Goal: Information Seeking & Learning: Learn about a topic

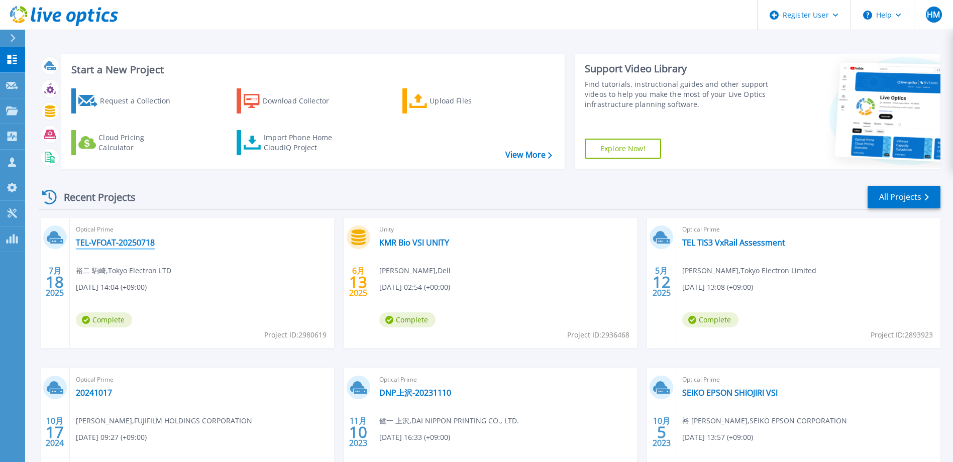
click at [116, 241] on link "TEL-VFOAT-20250718" at bounding box center [115, 243] width 79 height 10
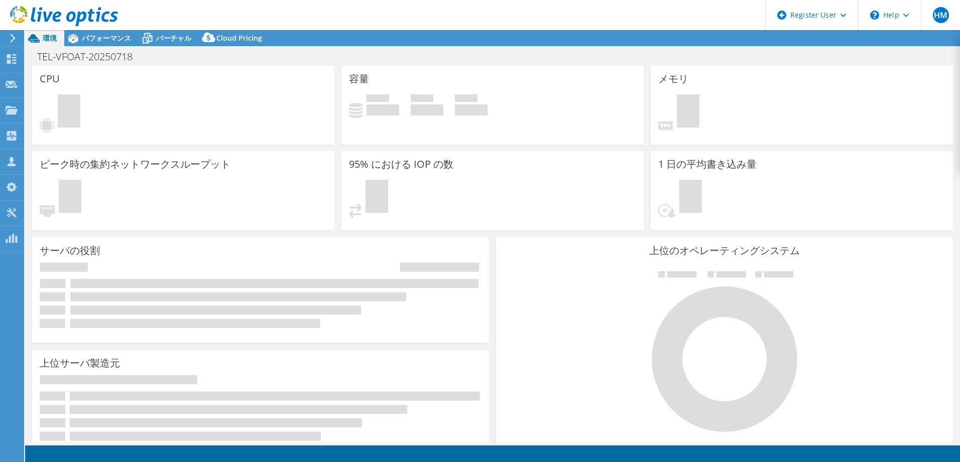
select select "[GEOGRAPHIC_DATA]"
select select "JPY"
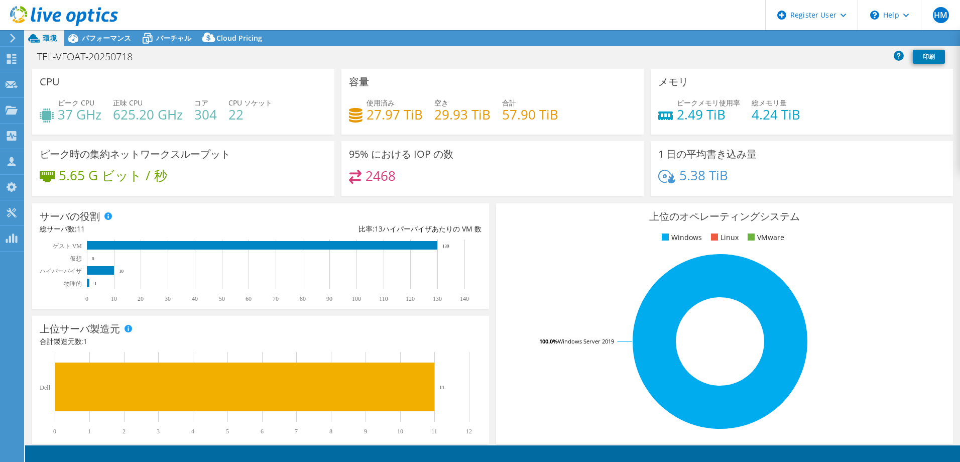
click at [112, 38] on span "パフォーマンス" at bounding box center [106, 38] width 49 height 10
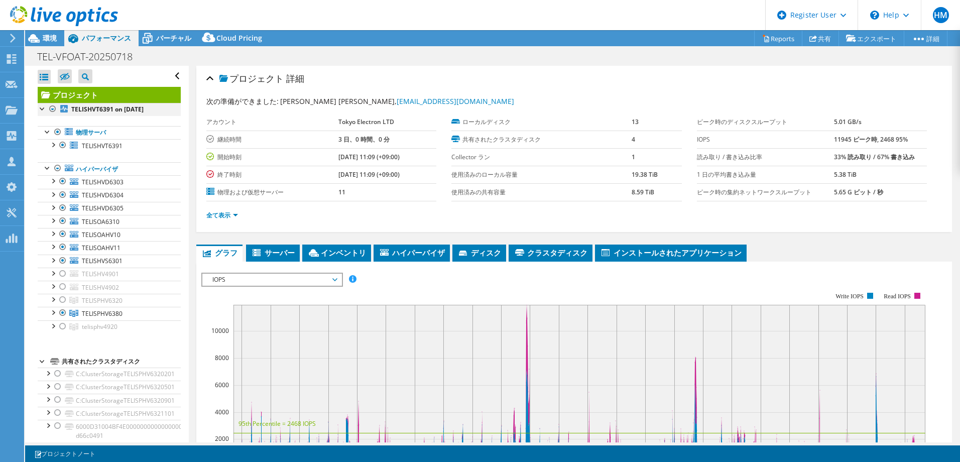
click at [52, 105] on div at bounding box center [53, 109] width 10 height 12
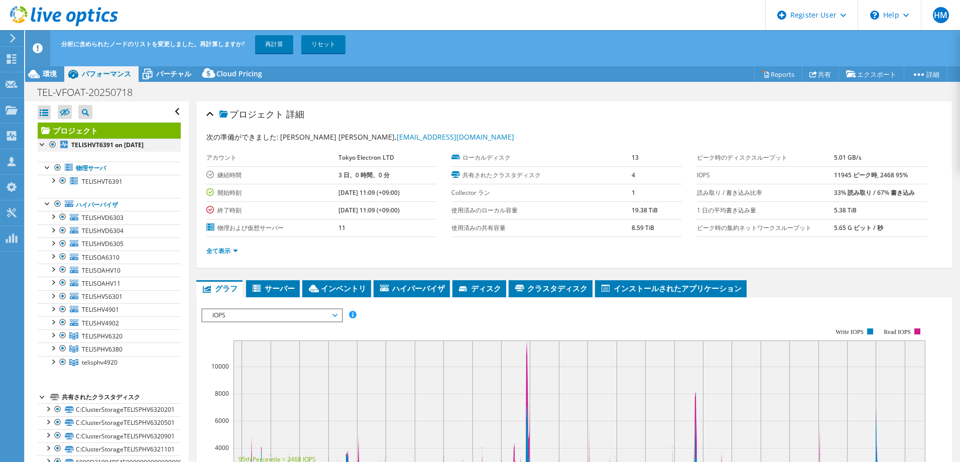
click at [52, 144] on div at bounding box center [53, 145] width 10 height 12
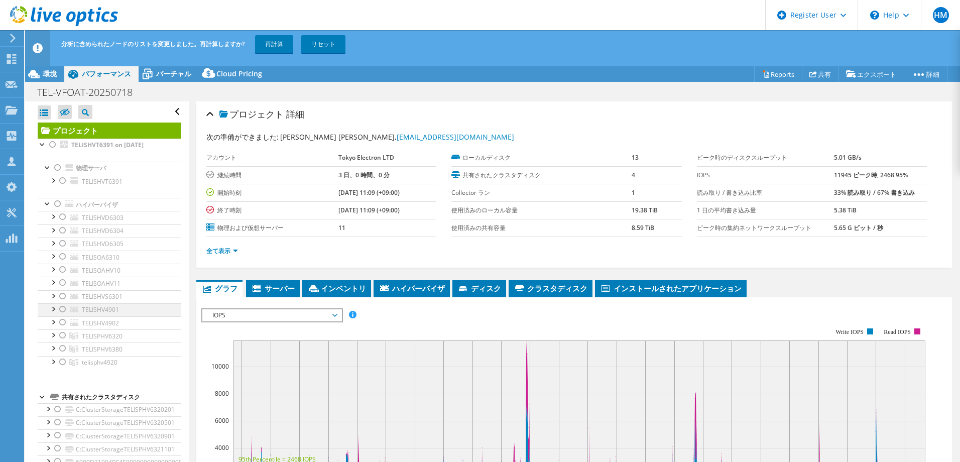
click at [64, 309] on div at bounding box center [63, 309] width 10 height 12
click at [64, 321] on div at bounding box center [63, 322] width 10 height 12
click at [62, 361] on div at bounding box center [63, 362] width 10 height 12
click at [274, 48] on link "再計算" at bounding box center [274, 44] width 38 height 18
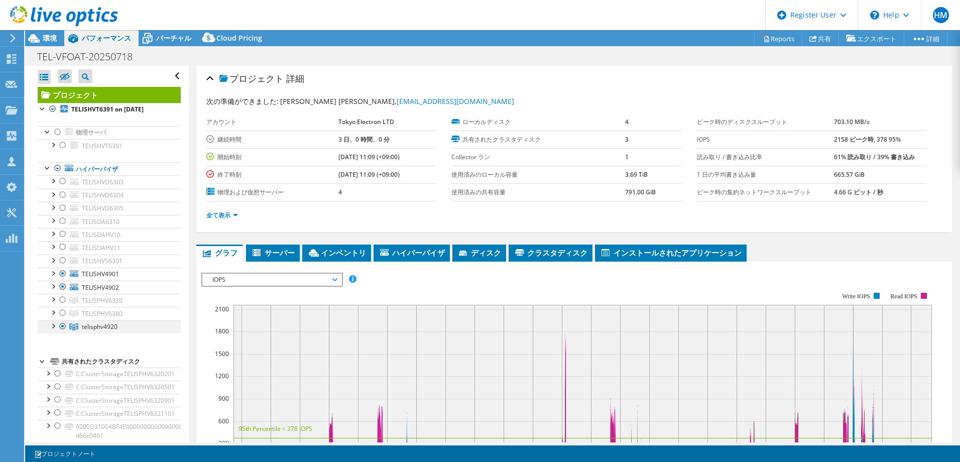
click at [54, 327] on div at bounding box center [53, 325] width 10 height 10
click at [202, 305] on rect at bounding box center [566, 379] width 731 height 201
click at [243, 281] on span "IOPS" at bounding box center [271, 280] width 129 height 12
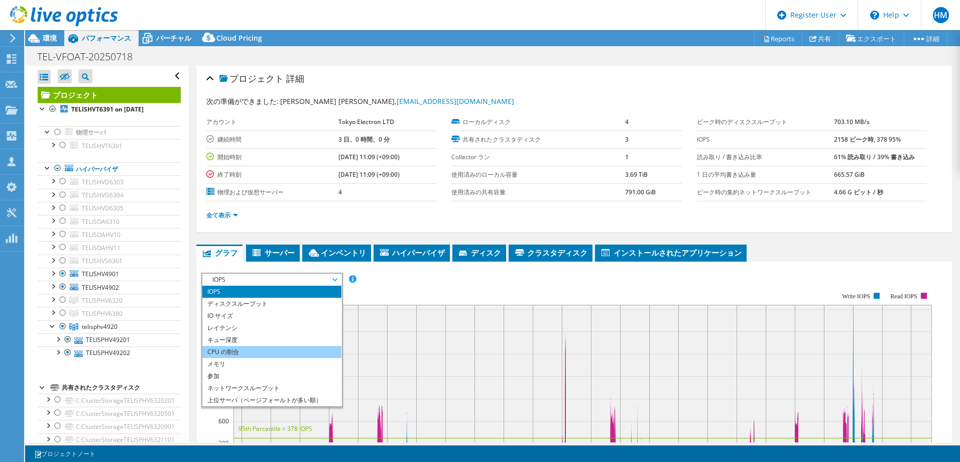
click at [226, 352] on li "CPU の割合" at bounding box center [271, 352] width 139 height 12
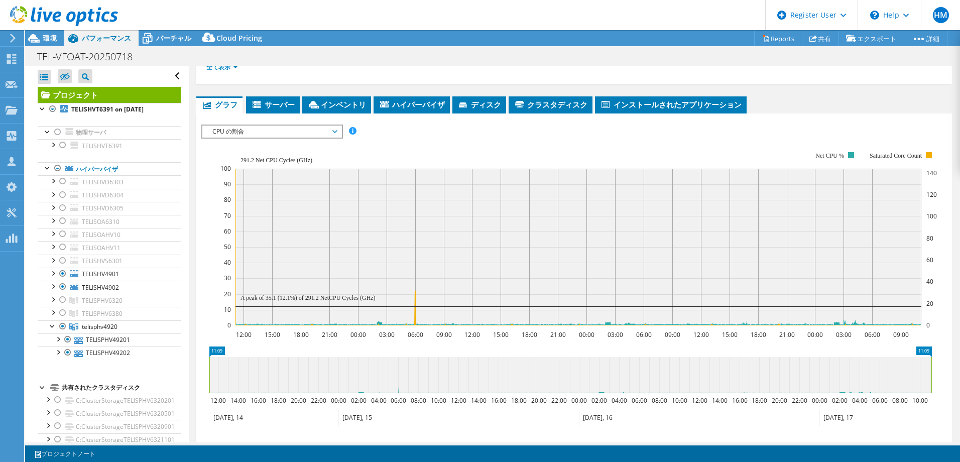
scroll to position [151, 0]
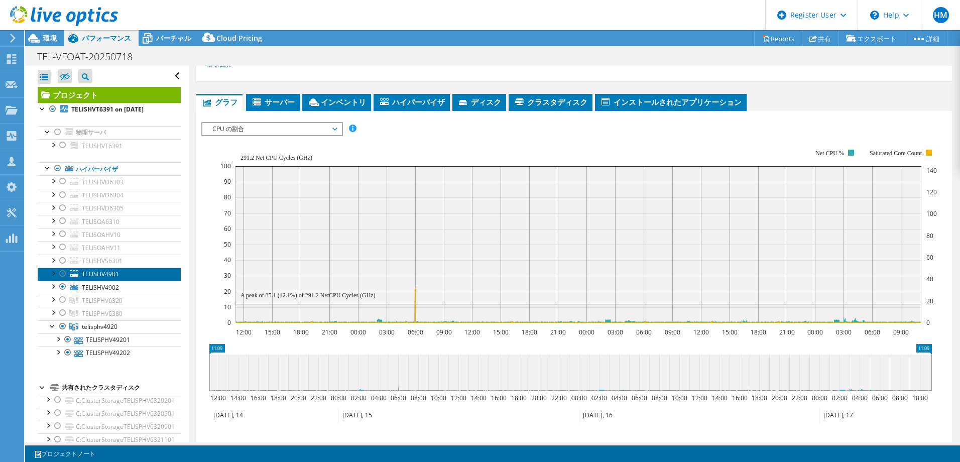
click at [100, 276] on span "TELISHV4901" at bounding box center [100, 274] width 37 height 9
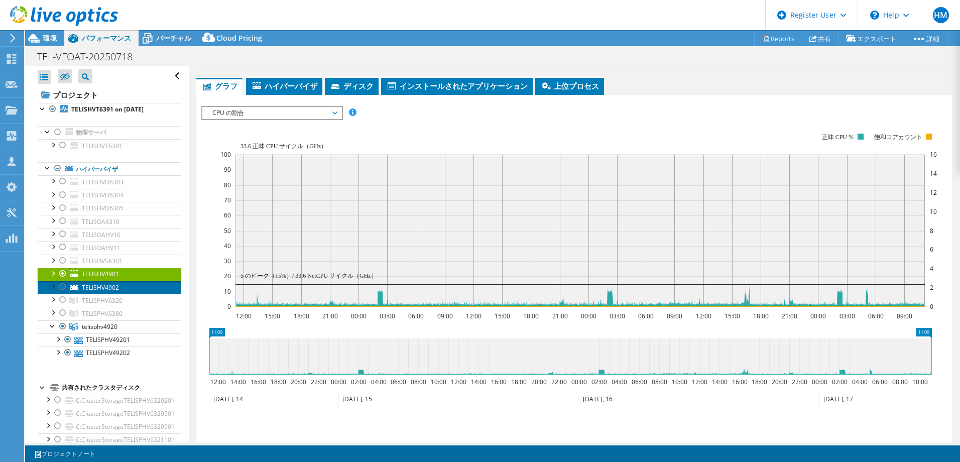
click at [104, 287] on span "TELISHV4902" at bounding box center [100, 287] width 37 height 9
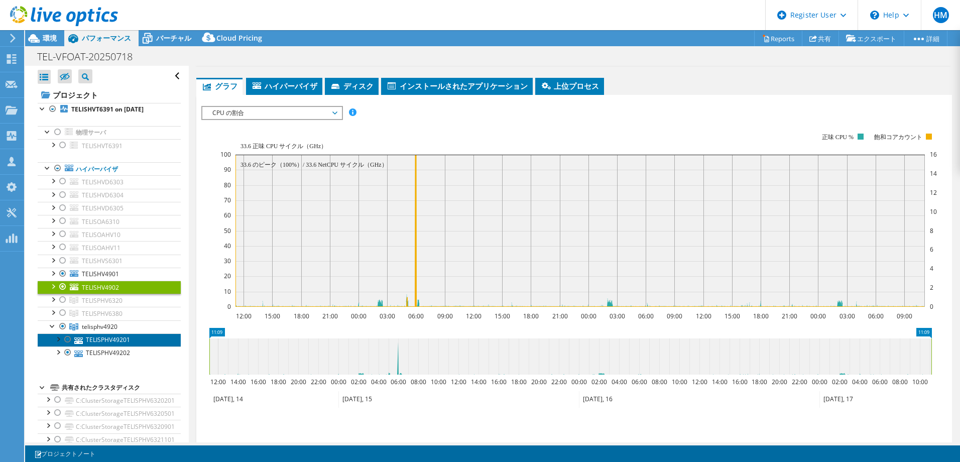
click at [115, 340] on link "TELISPHV49201" at bounding box center [109, 339] width 143 height 13
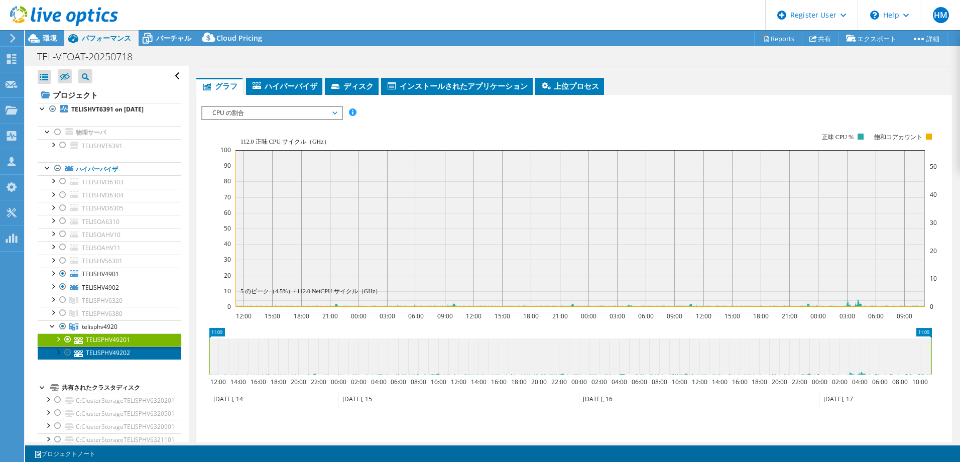
click at [114, 348] on link "TELISPHV49202" at bounding box center [109, 353] width 143 height 13
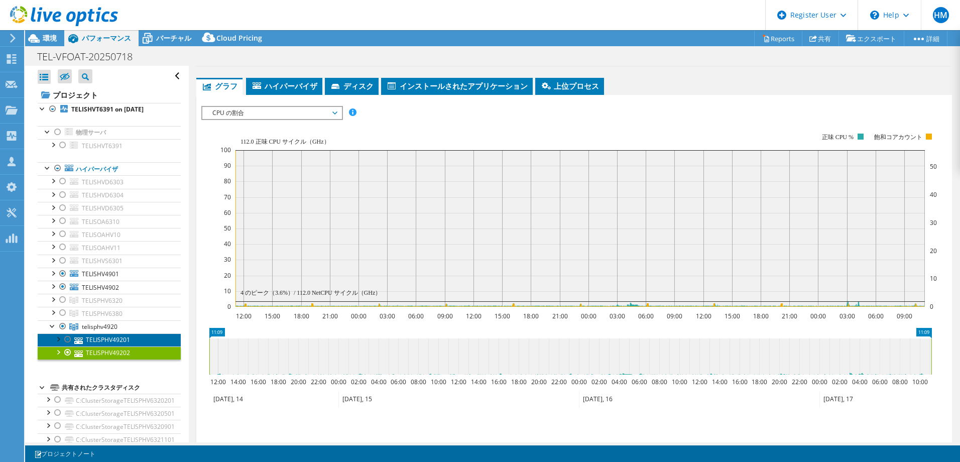
click at [131, 336] on link "TELISPHV49201" at bounding box center [109, 339] width 143 height 13
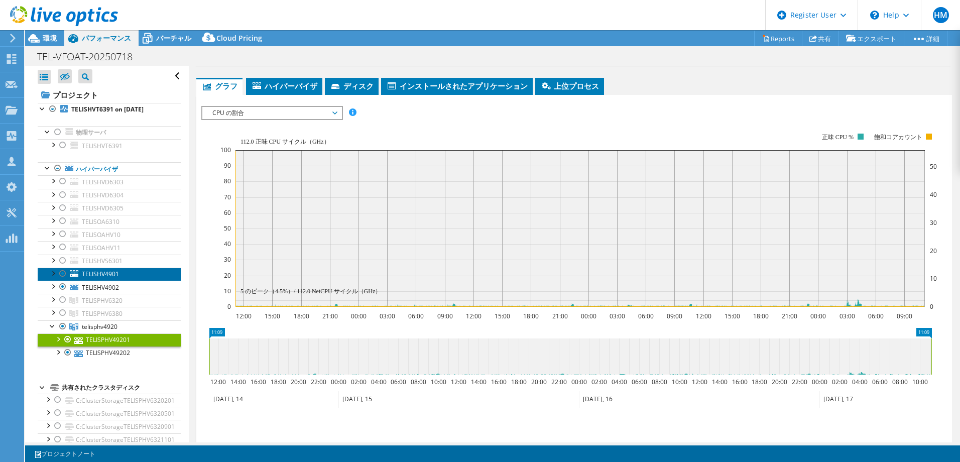
click at [120, 275] on link "TELISHV4901" at bounding box center [109, 274] width 143 height 13
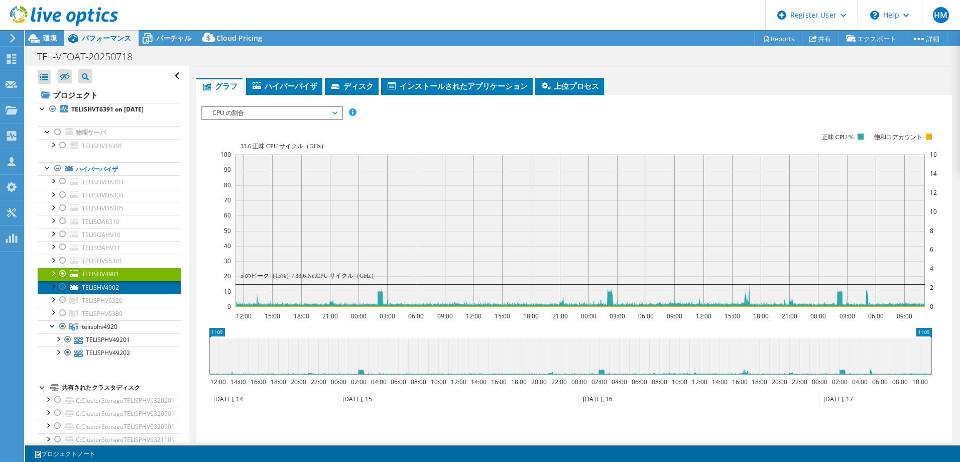
click at [125, 281] on link "TELISHV4902" at bounding box center [109, 287] width 143 height 13
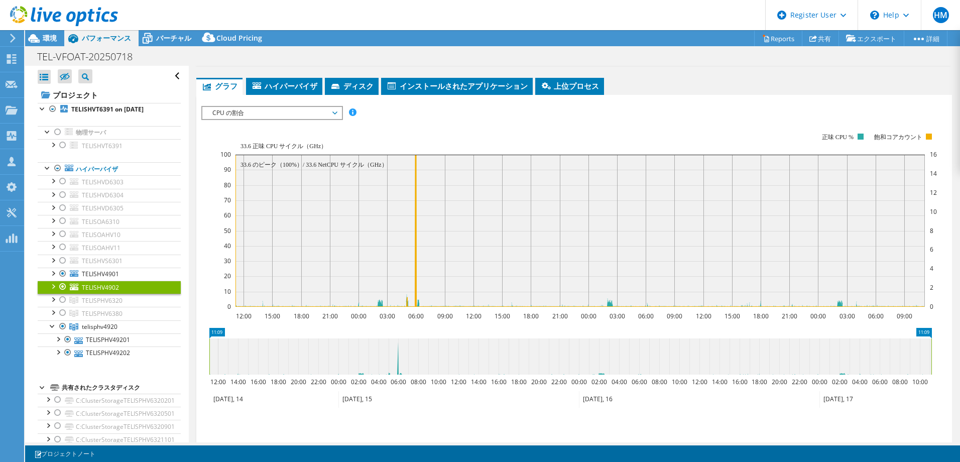
click at [206, 286] on icon "12:00 15:00 18:00 21:00 00:00 03:00 06:00 09:00 12:00 15:00 18:00 21:00 00:00 0…" at bounding box center [570, 220] width 738 height 201
click at [212, 226] on icon "12:00 15:00 18:00 21:00 00:00 03:00 06:00 09:00 12:00 15:00 18:00 21:00 00:00 0…" at bounding box center [570, 220] width 738 height 201
click at [94, 274] on span "TELISHV4901" at bounding box center [100, 274] width 37 height 9
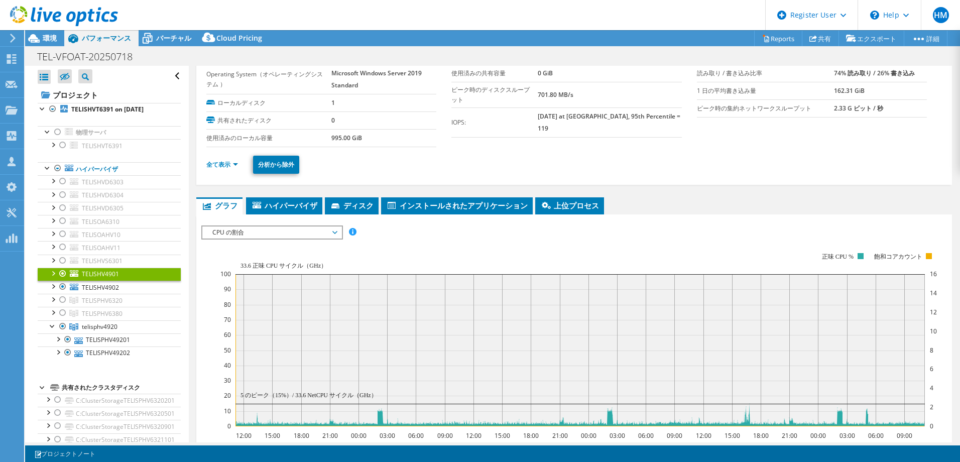
scroll to position [0, 0]
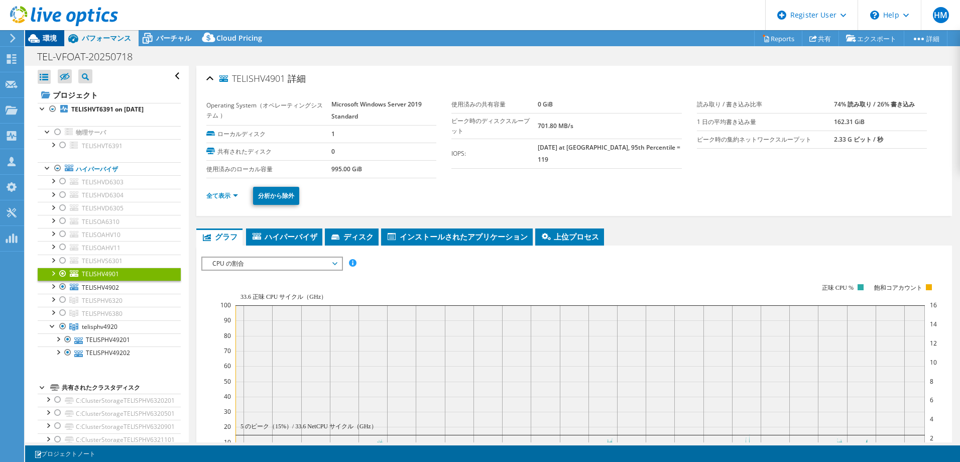
click at [46, 41] on span "環境" at bounding box center [50, 38] width 14 height 10
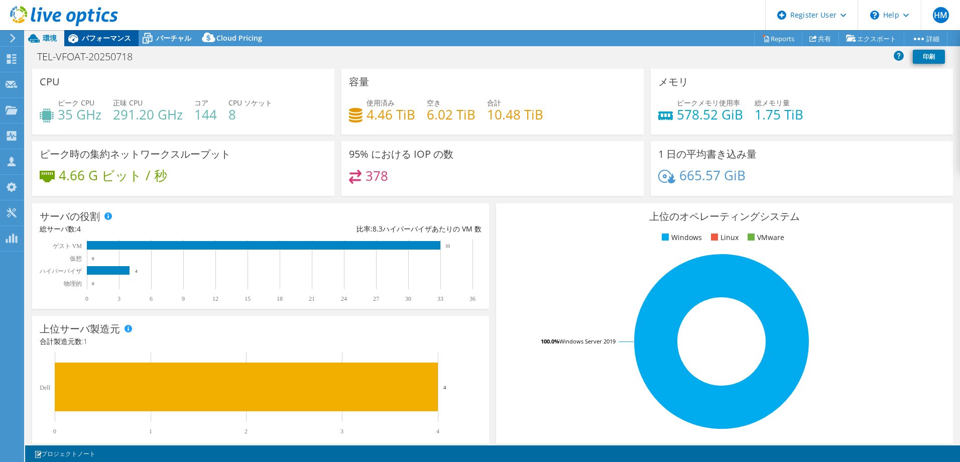
click at [109, 37] on span "パフォーマンス" at bounding box center [106, 38] width 49 height 10
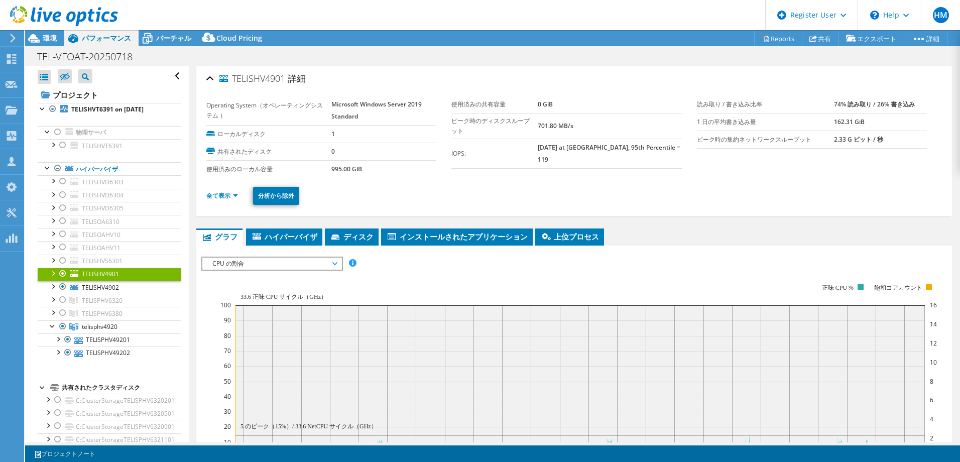
click at [54, 273] on div at bounding box center [53, 273] width 10 height 10
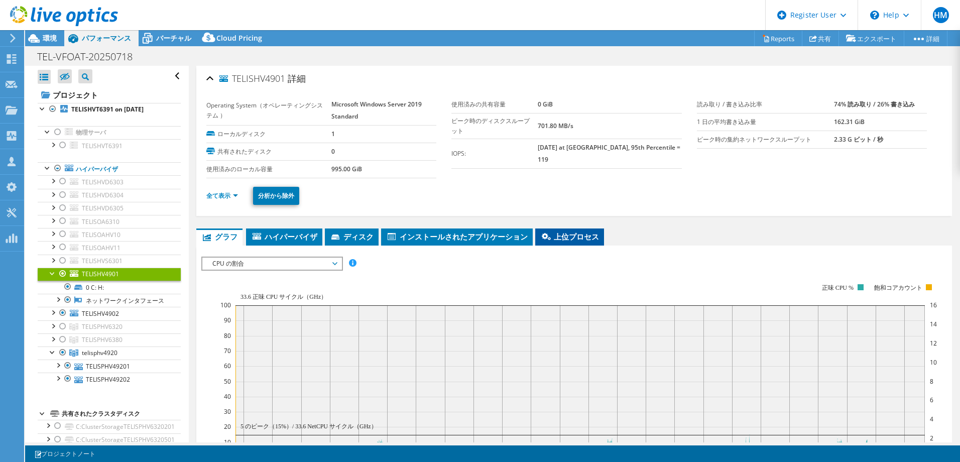
click at [570, 238] on span "上位プロセス" at bounding box center [569, 237] width 59 height 10
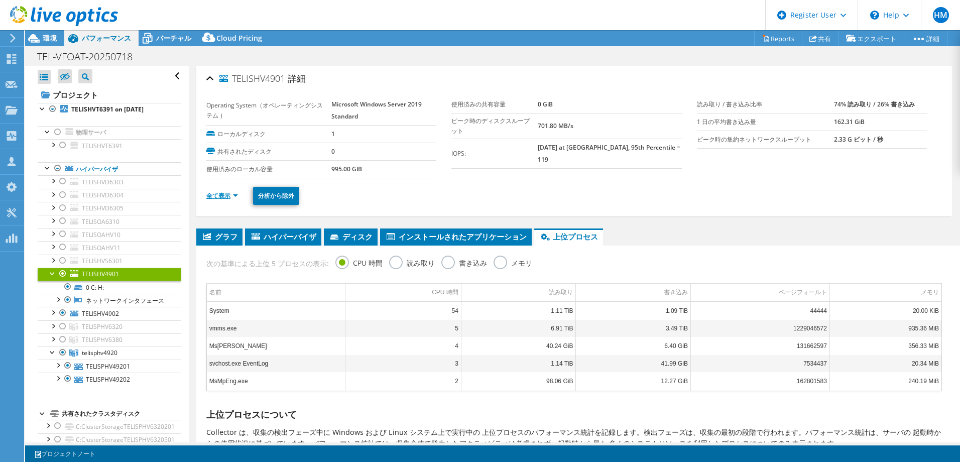
click at [218, 196] on link "全て表示" at bounding box center [222, 195] width 32 height 9
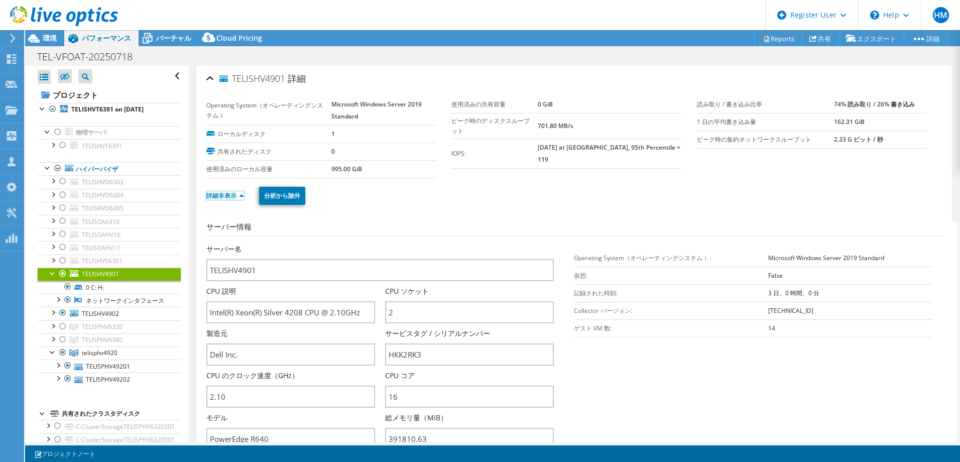
scroll to position [100, 0]
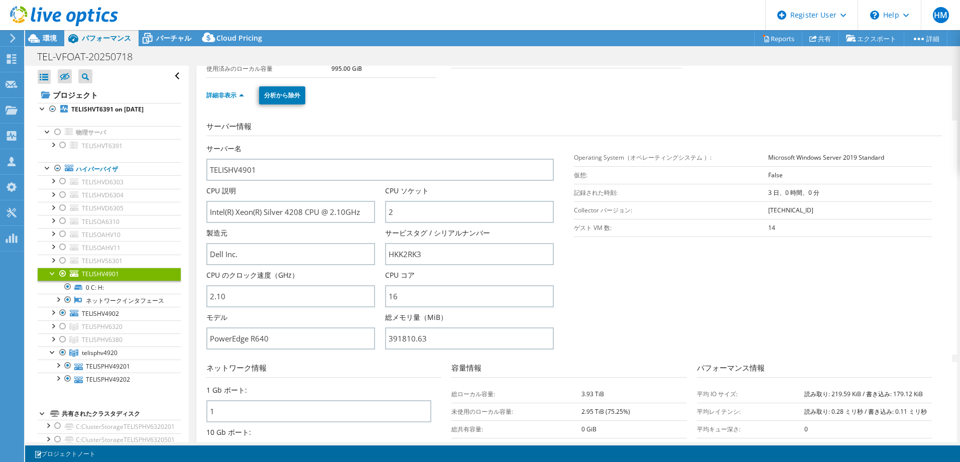
click at [635, 308] on section "サーバー情報 サーバー名 TELISHV4901 CPU 説明 Intel(R) Xeon(R) Silver 4208 CPU @ 2.10GHz CPU …" at bounding box center [576, 238] width 741 height 234
click at [121, 320] on link "TELISHV4902" at bounding box center [109, 313] width 143 height 13
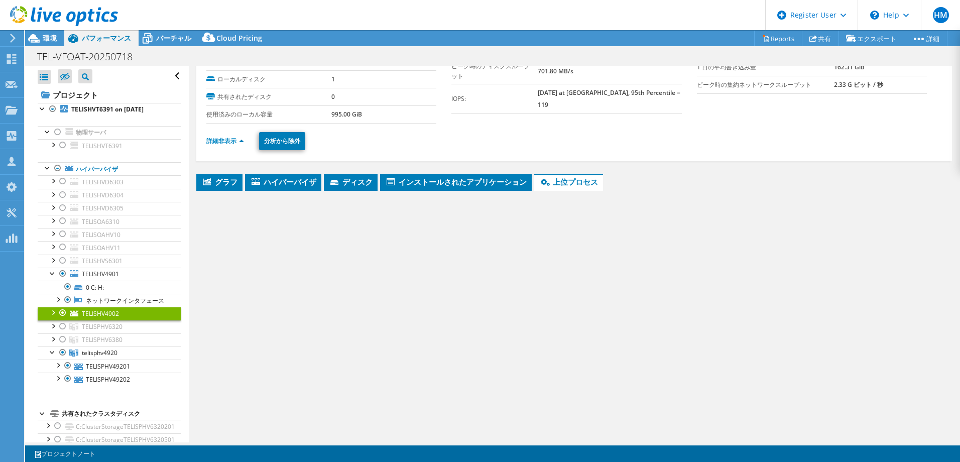
scroll to position [55, 0]
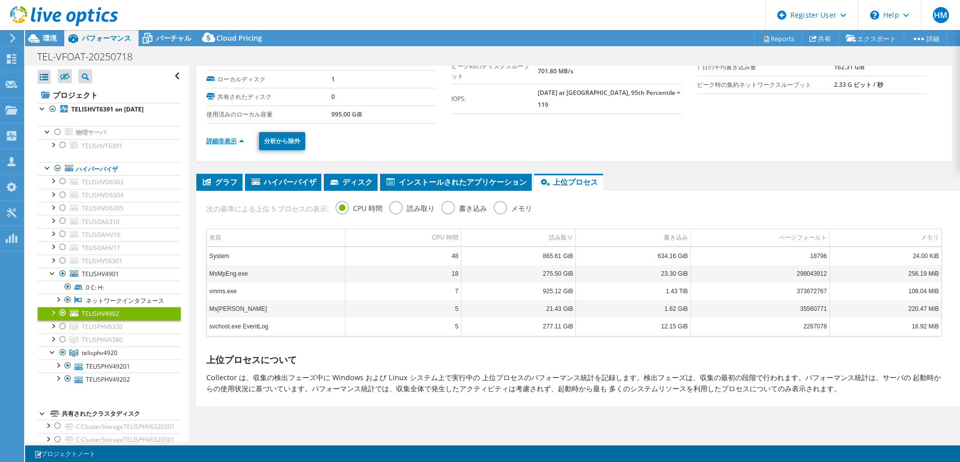
click at [223, 142] on link "詳細非表示" at bounding box center [225, 141] width 38 height 9
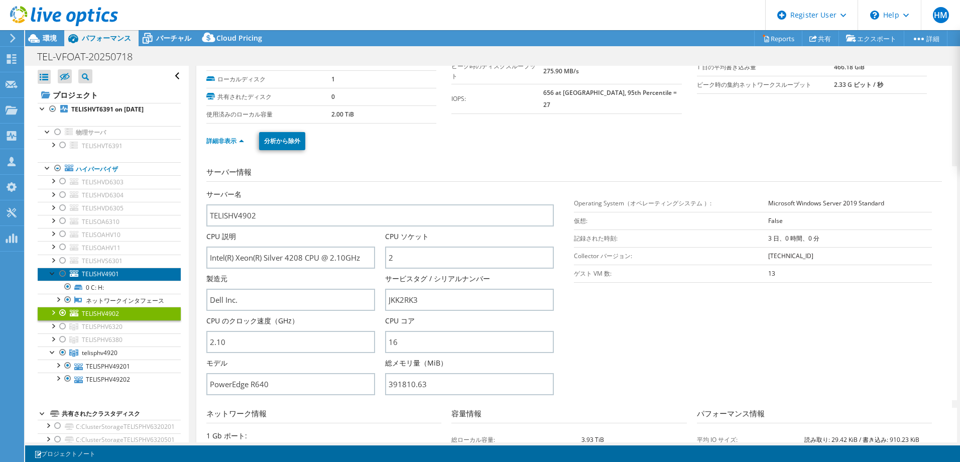
click at [110, 274] on span "TELISHV4901" at bounding box center [100, 274] width 37 height 9
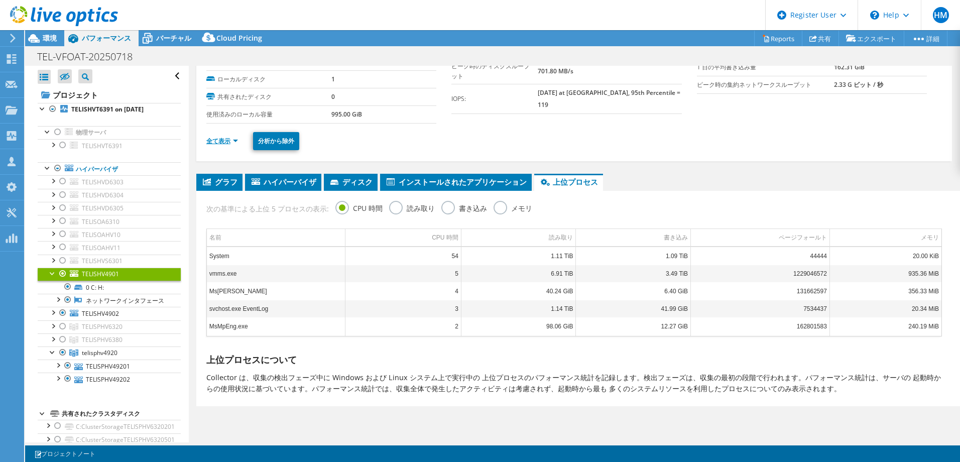
click at [229, 141] on link "全て表示" at bounding box center [222, 141] width 32 height 9
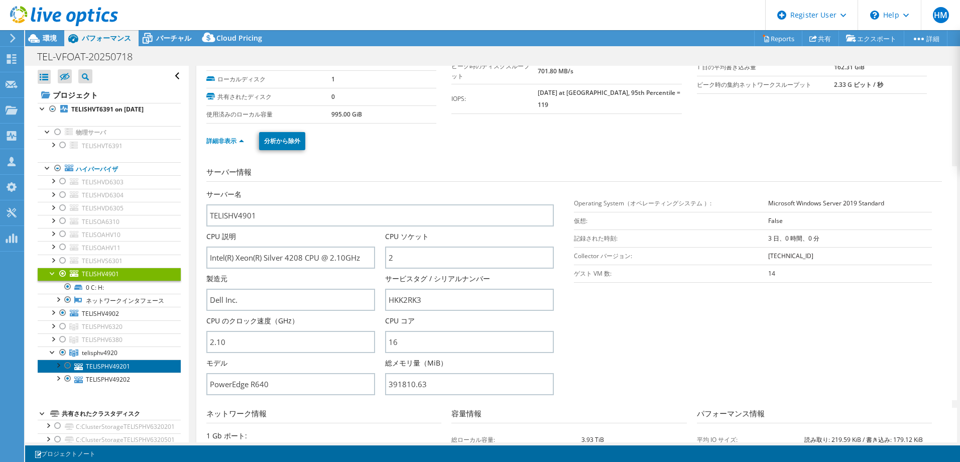
click at [105, 373] on link "TELISPHV49201" at bounding box center [109, 366] width 143 height 13
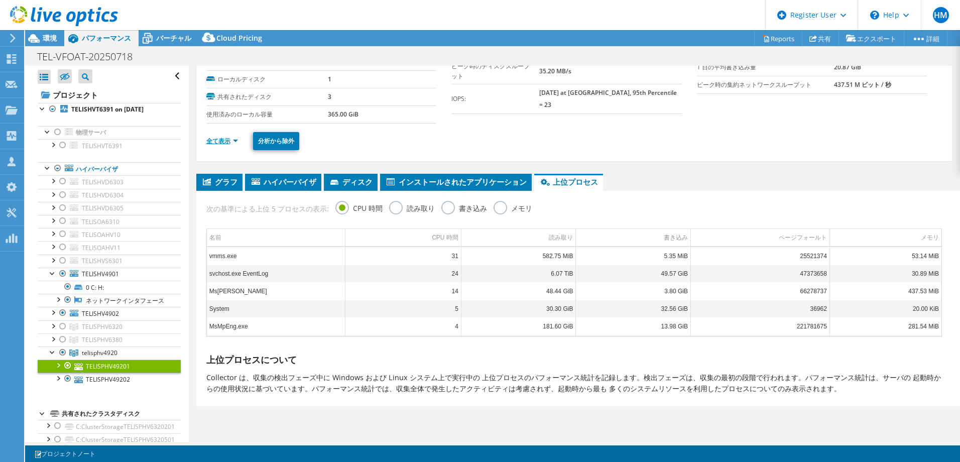
click at [224, 144] on link "全て表示" at bounding box center [222, 141] width 32 height 9
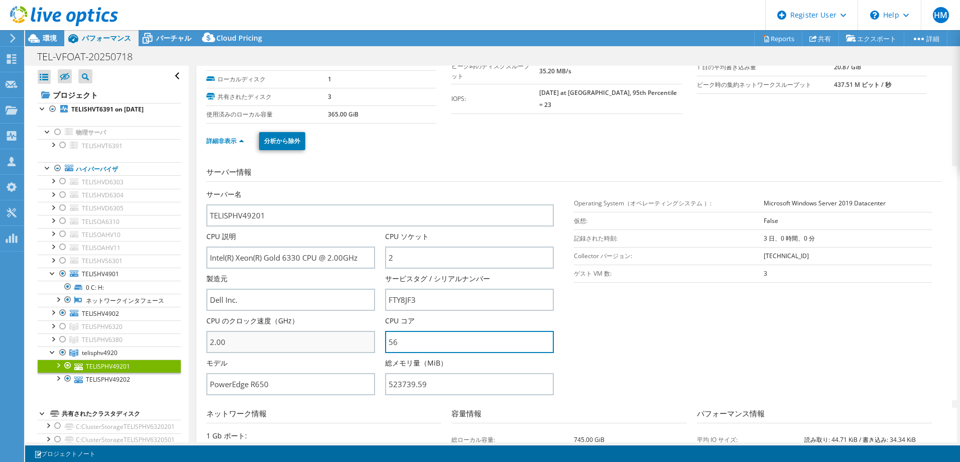
drag, startPoint x: 421, startPoint y: 342, endPoint x: 359, endPoint y: 344, distance: 61.8
click at [359, 189] on div "サーバー名 TELISPHV49201 CPU 説明 Intel(R) Xeon(R) Gold 6330 CPU @ 2.00GHz CPU ソケット 2 …" at bounding box center [385, 189] width 358 height 0
click at [201, 401] on div "TELISPHV49201 詳細 Operating System（オペレーティングシステム ） Microsoft Windows Server [DATE…" at bounding box center [574, 314] width 756 height 606
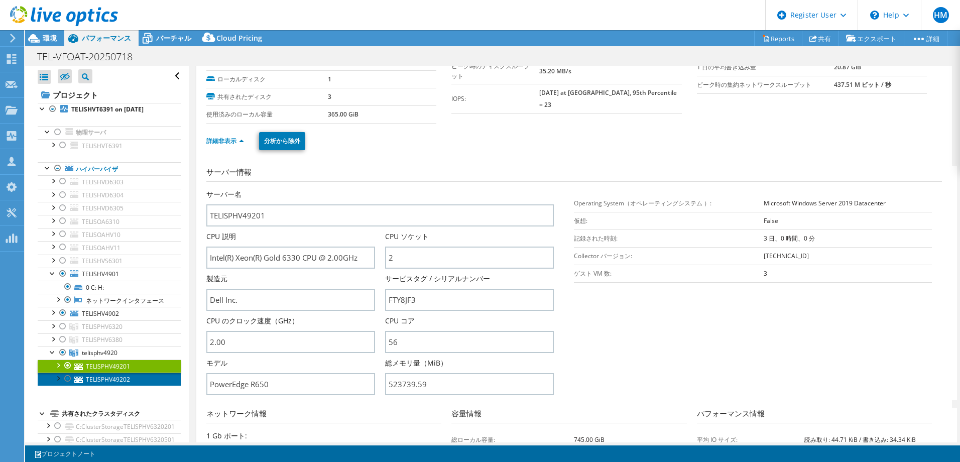
click at [126, 386] on link "TELISPHV49202" at bounding box center [109, 379] width 143 height 13
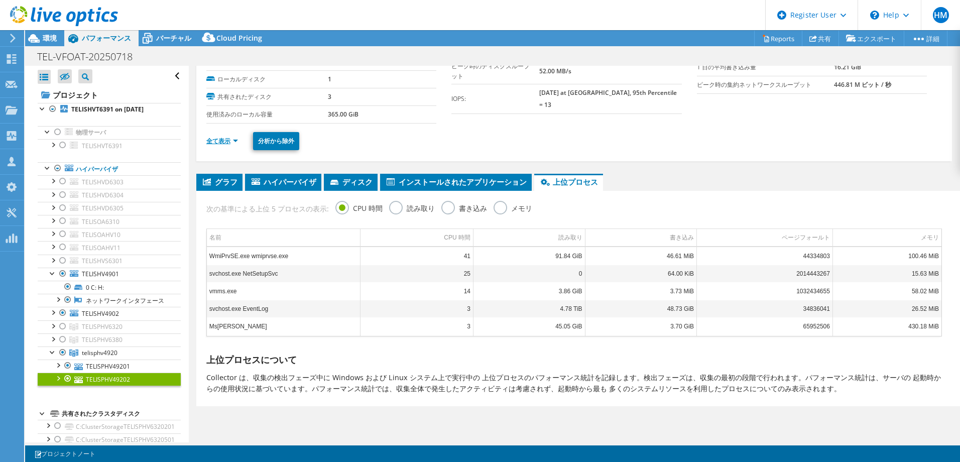
click at [217, 144] on link "全て表示" at bounding box center [222, 141] width 32 height 9
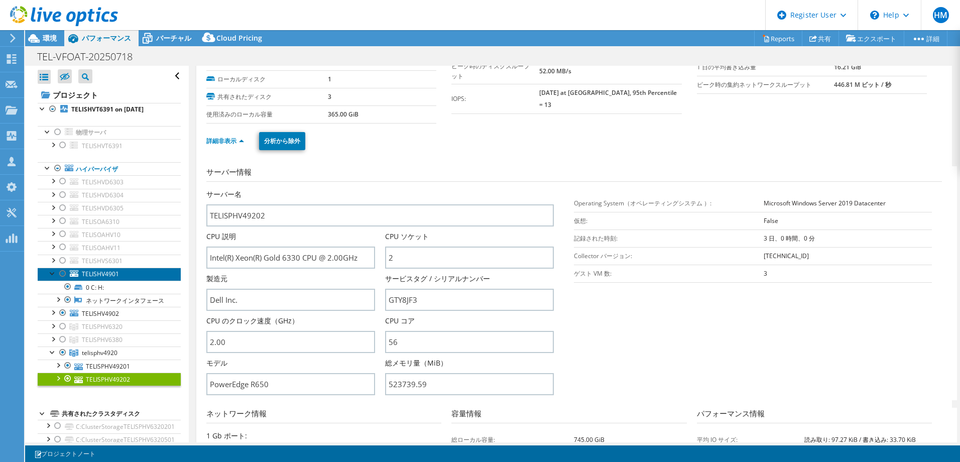
click at [117, 273] on span "TELISHV4901" at bounding box center [100, 274] width 37 height 9
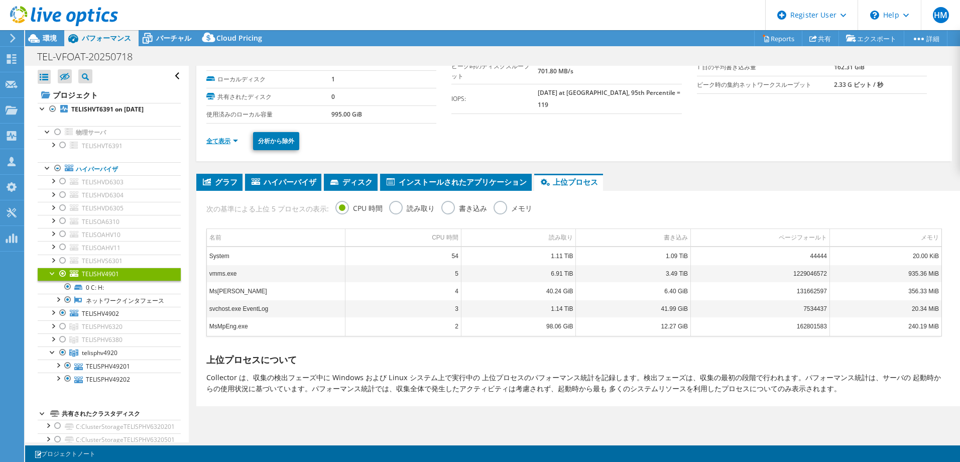
click at [213, 140] on link "全て表示" at bounding box center [222, 141] width 32 height 9
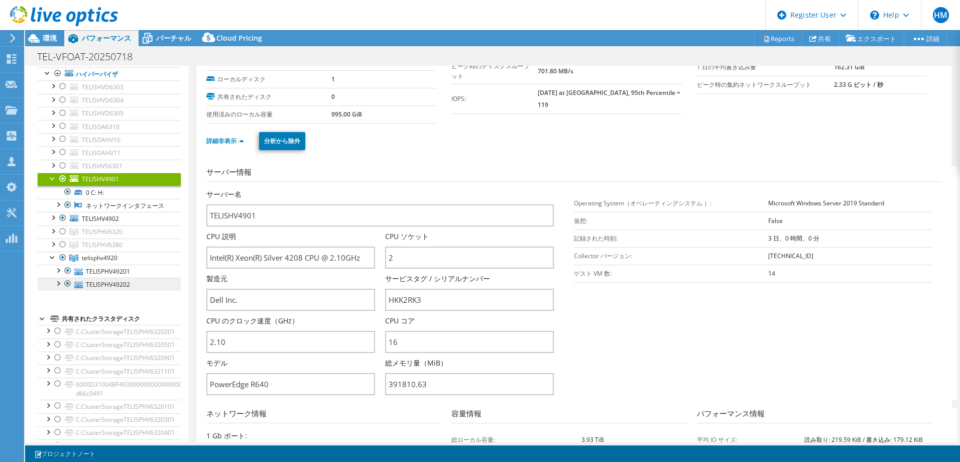
scroll to position [100, 0]
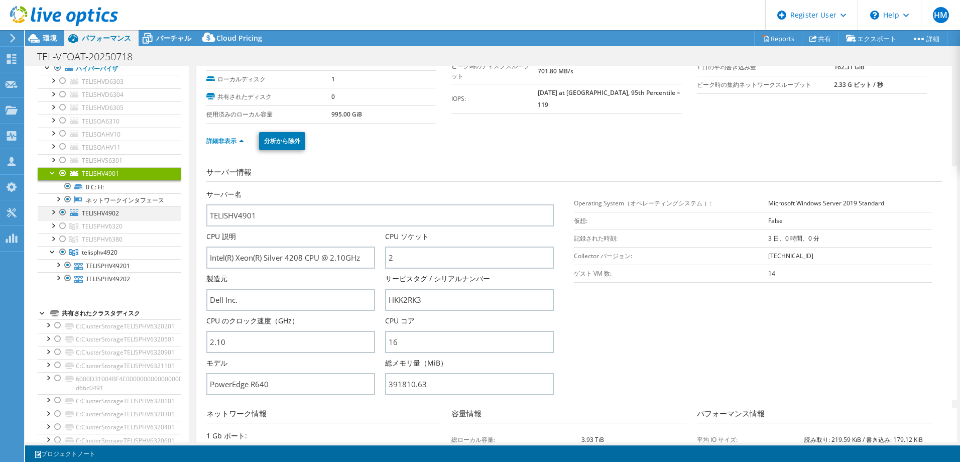
click at [53, 216] on div at bounding box center [53, 211] width 10 height 10
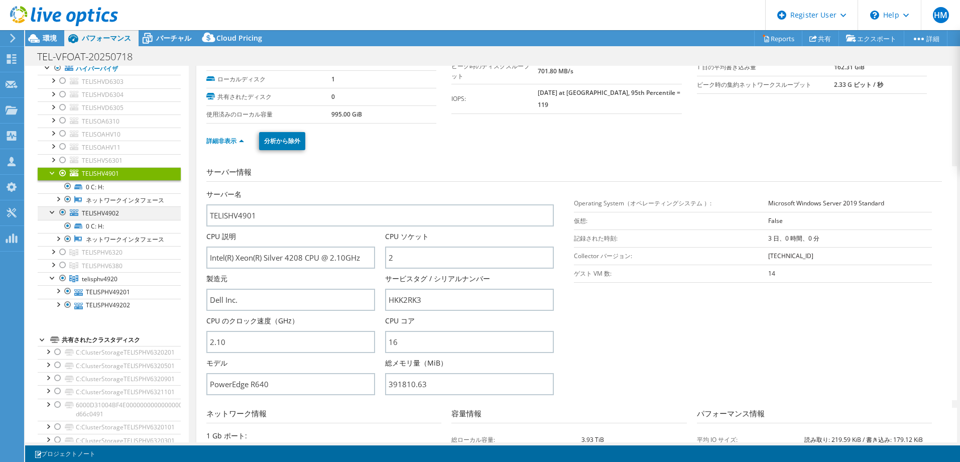
click at [52, 216] on div at bounding box center [53, 211] width 10 height 10
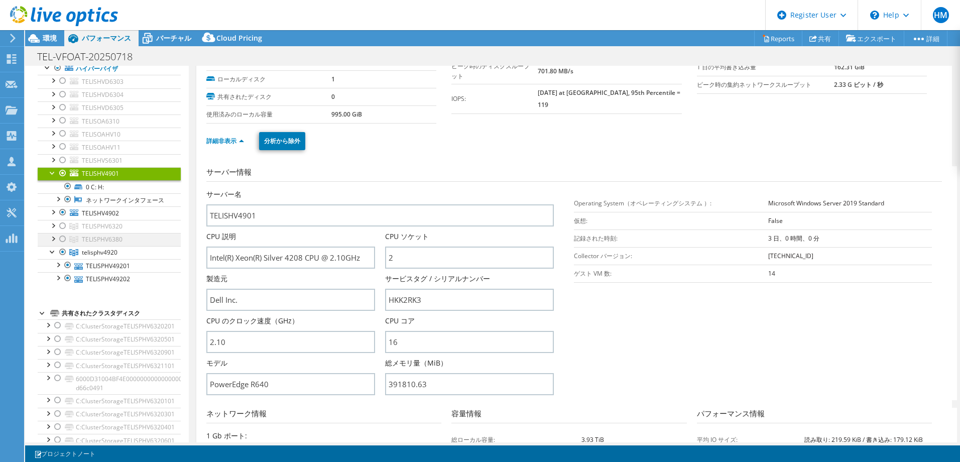
click at [54, 243] on div at bounding box center [53, 238] width 10 height 10
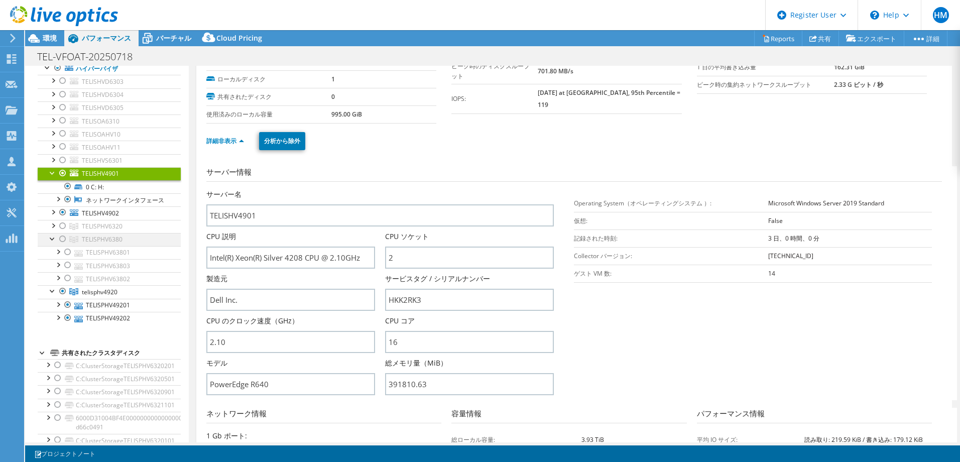
click at [53, 243] on div at bounding box center [53, 238] width 10 height 10
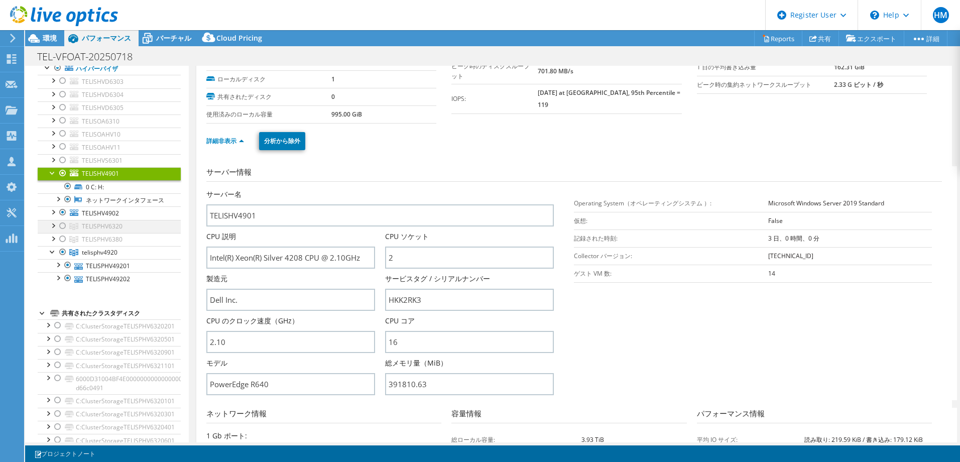
click at [52, 230] on div at bounding box center [53, 225] width 10 height 10
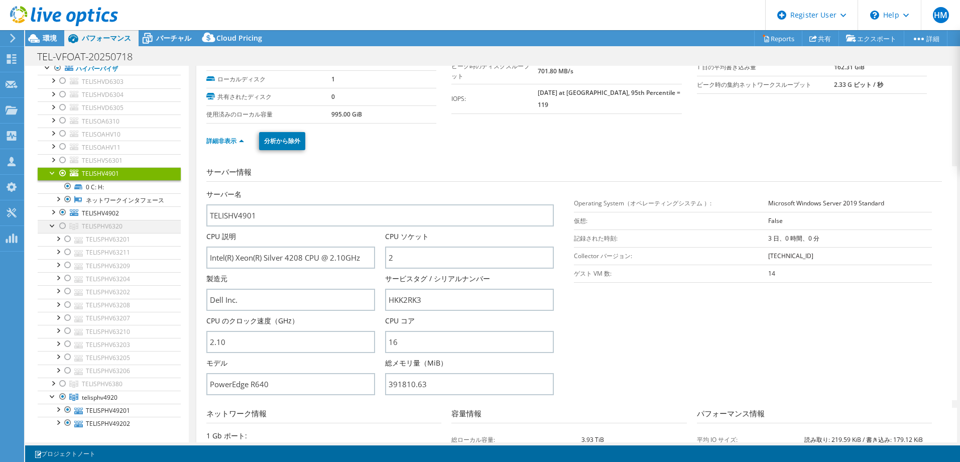
click at [53, 230] on div at bounding box center [53, 225] width 10 height 10
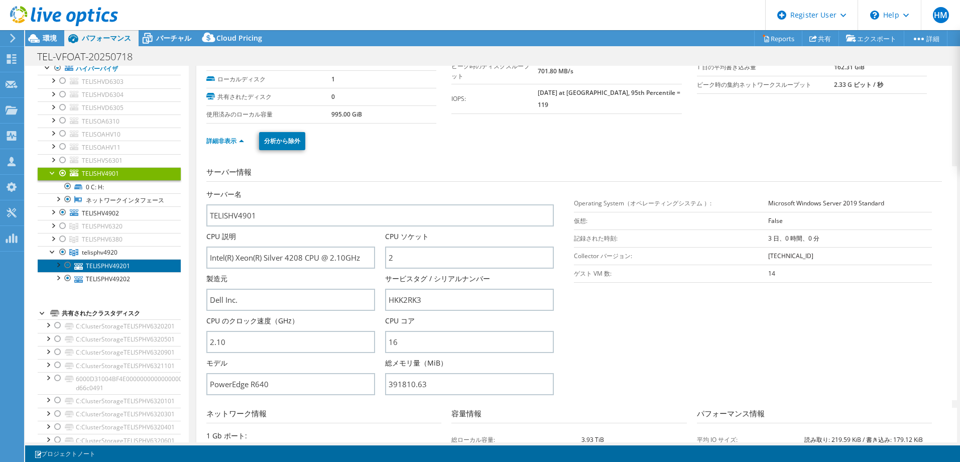
click at [101, 272] on link "TELISPHV49201" at bounding box center [109, 265] width 143 height 13
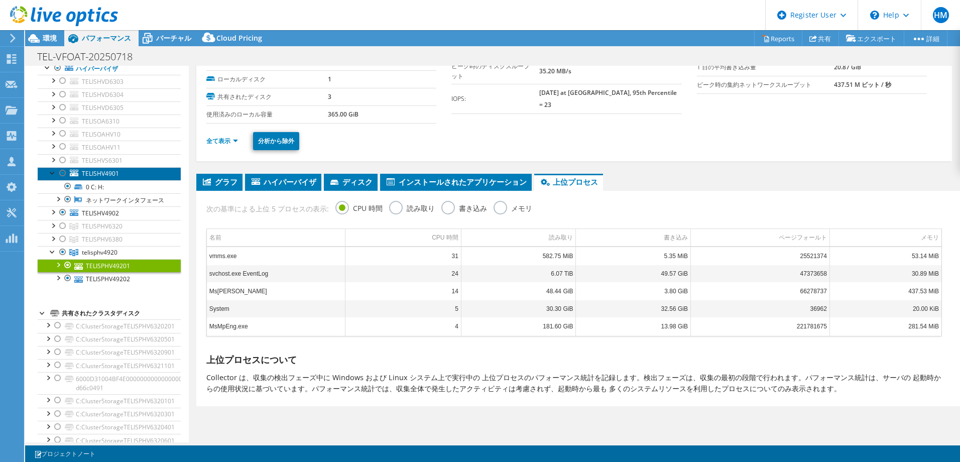
click at [108, 177] on span "TELISHV4901" at bounding box center [100, 173] width 37 height 9
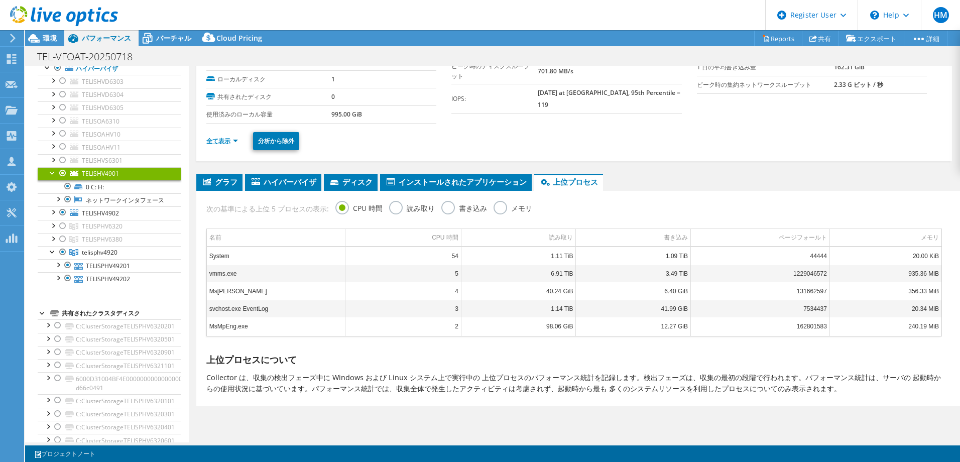
click at [223, 140] on link "全て表示" at bounding box center [222, 141] width 32 height 9
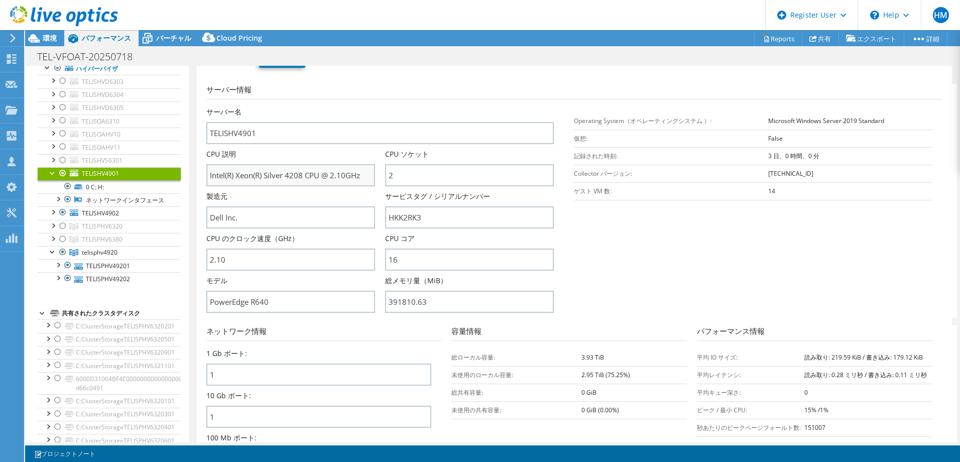
scroll to position [155, 0]
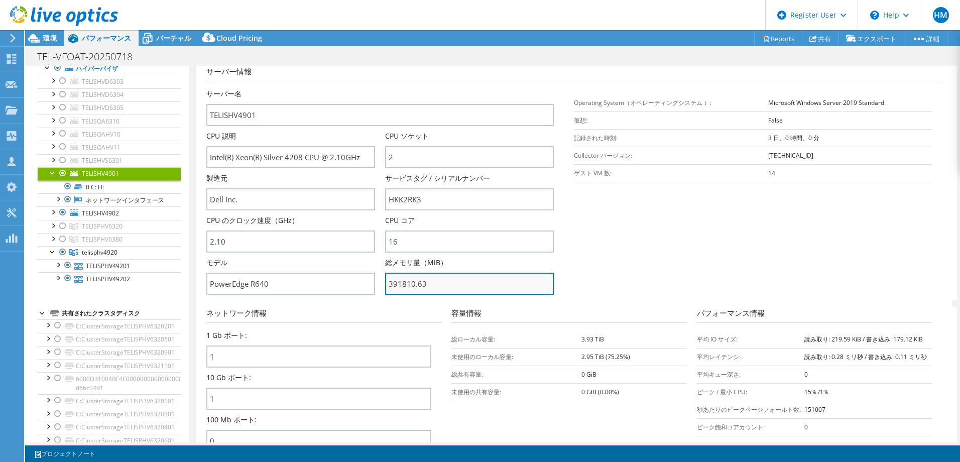
drag, startPoint x: 412, startPoint y: 281, endPoint x: 399, endPoint y: 280, distance: 13.1
click at [399, 280] on input "391810.63" at bounding box center [469, 284] width 169 height 22
click at [667, 257] on section "サーバー情報 サーバー名 TELISHV4901 CPU 説明 Intel(R) Xeon(R) Silver 4208 CPU @ 2.10GHz CPU …" at bounding box center [576, 183] width 741 height 234
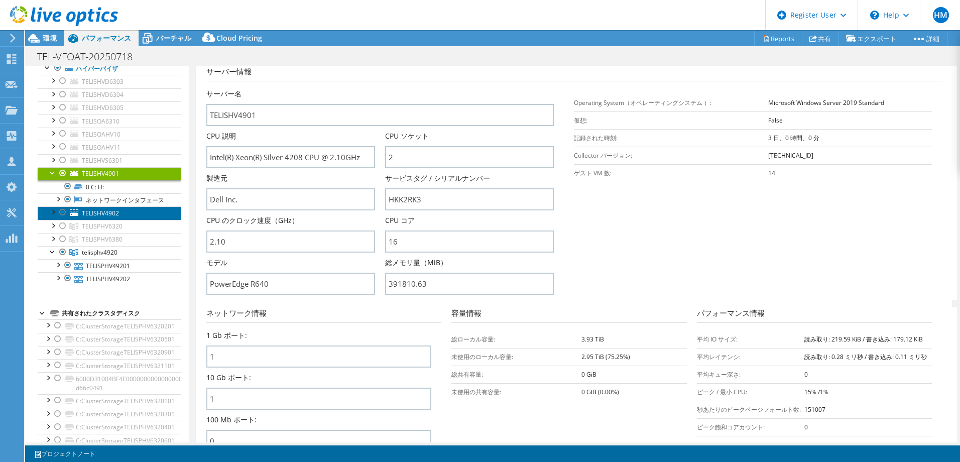
click at [107, 217] on span "TELISHV4902" at bounding box center [100, 213] width 37 height 9
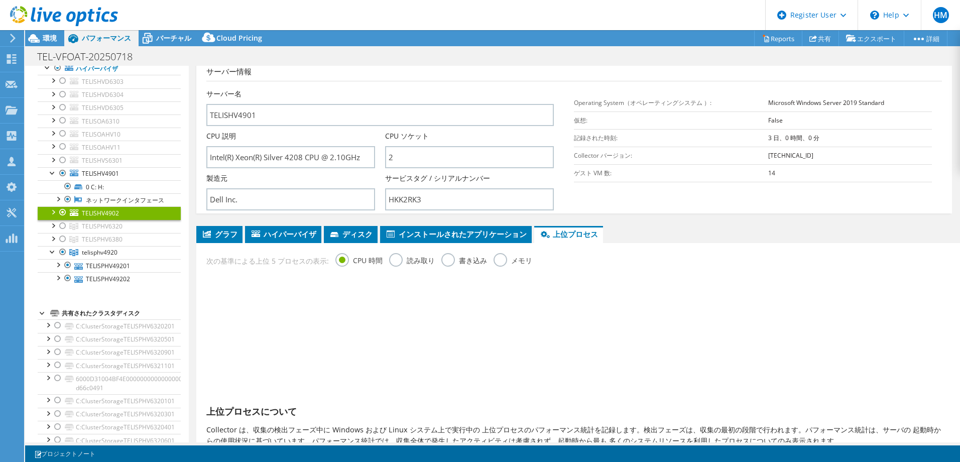
scroll to position [55, 0]
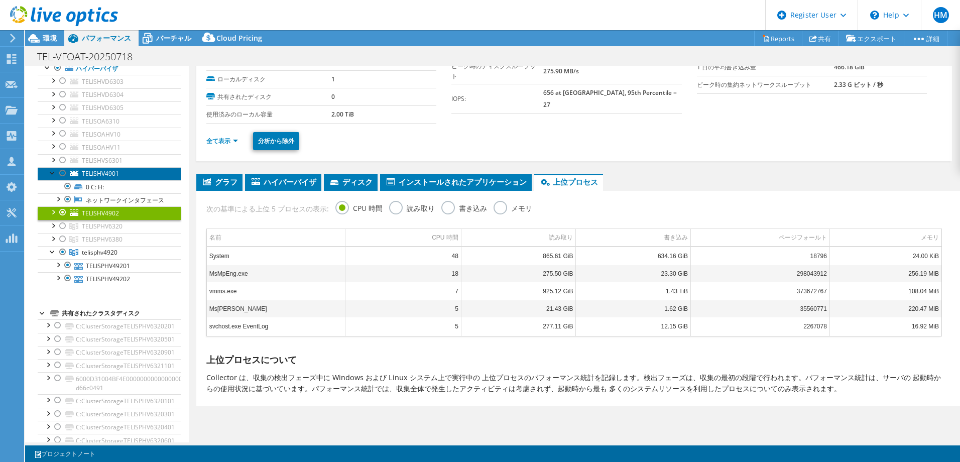
click at [121, 177] on link "TELISHV4901" at bounding box center [109, 173] width 143 height 13
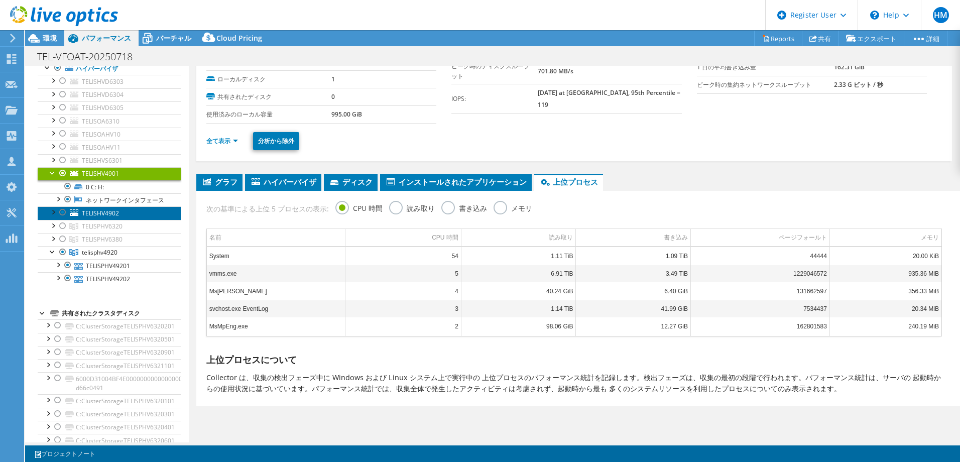
click at [105, 217] on link "TELISHV4902" at bounding box center [109, 212] width 143 height 13
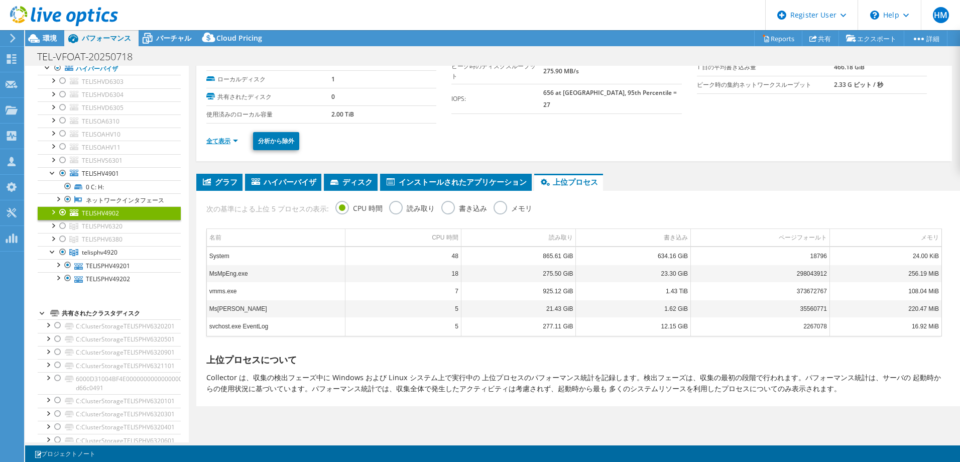
click at [224, 141] on link "全て表示" at bounding box center [222, 141] width 32 height 9
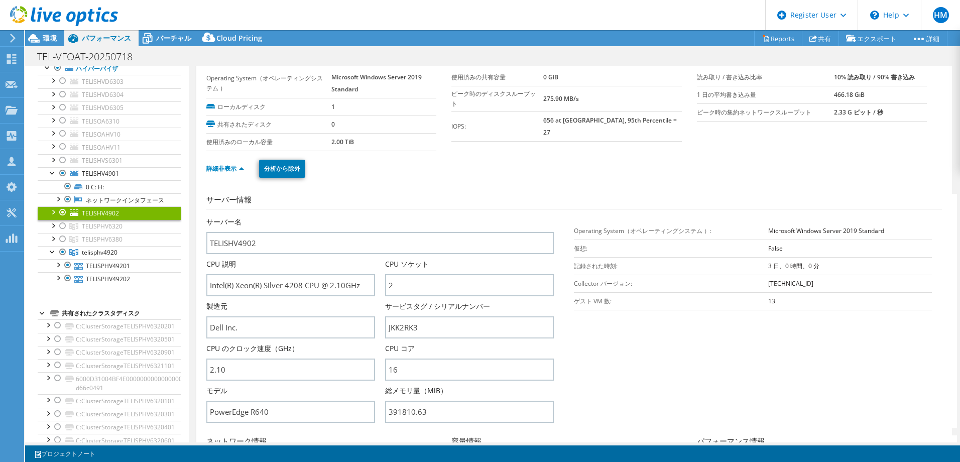
scroll to position [0, 0]
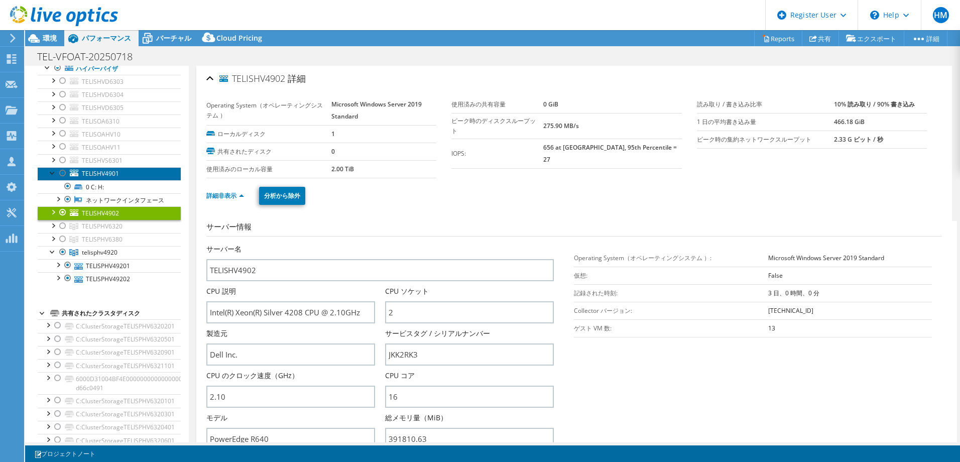
click at [113, 177] on span "TELISHV4901" at bounding box center [100, 173] width 37 height 9
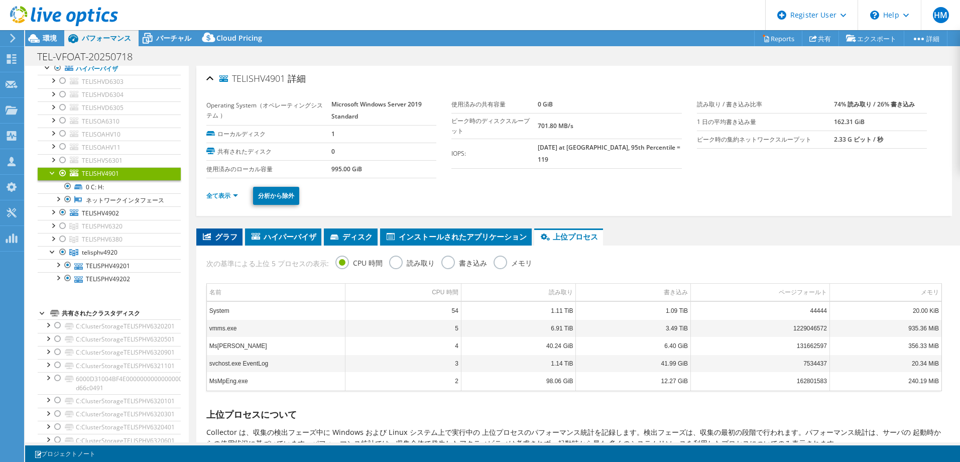
click at [218, 235] on span "グラフ" at bounding box center [219, 237] width 36 height 10
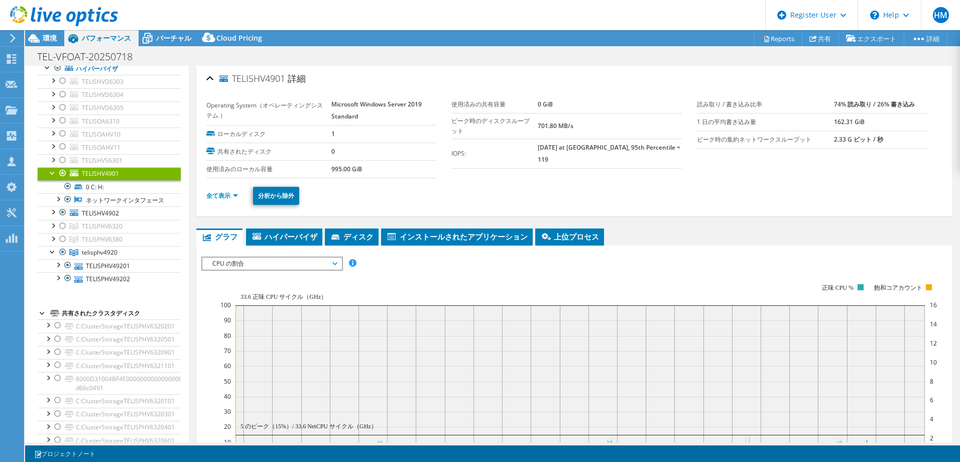
click at [247, 265] on span "CPU の割合" at bounding box center [271, 264] width 129 height 12
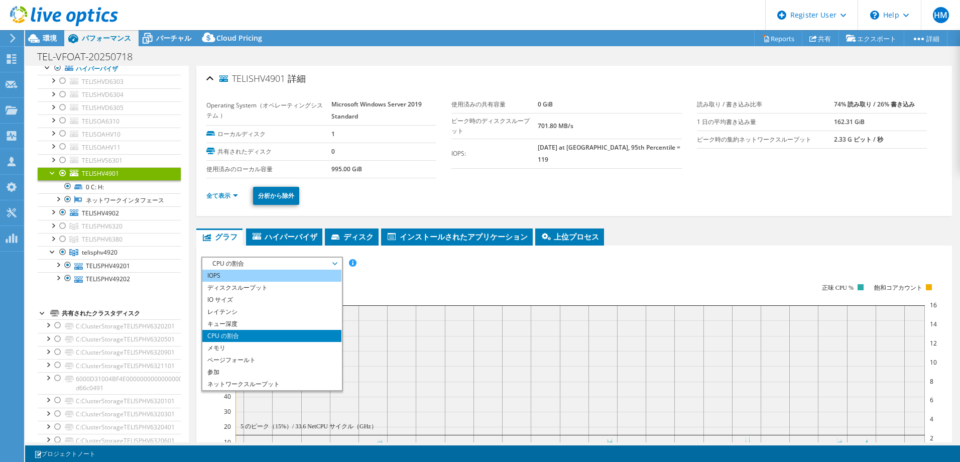
click at [241, 277] on li "IOPS" at bounding box center [271, 276] width 139 height 12
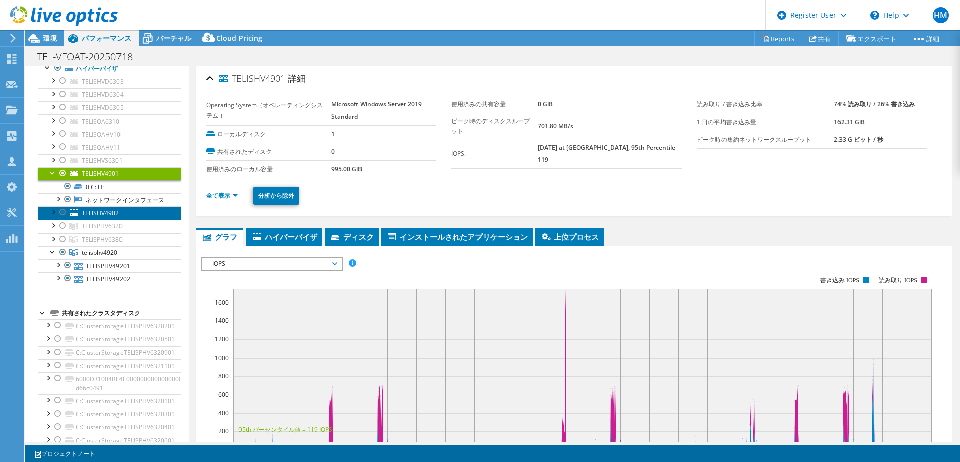
click at [119, 219] on link "TELISHV4902" at bounding box center [109, 212] width 143 height 13
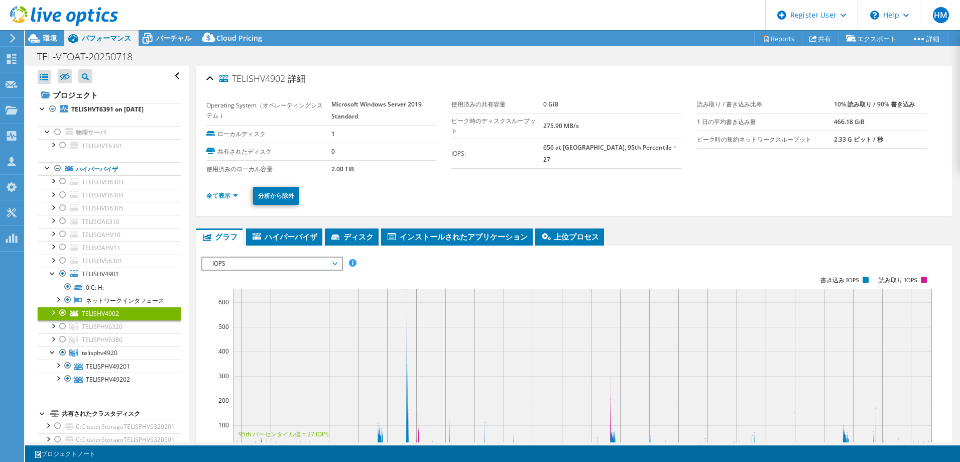
select select "[GEOGRAPHIC_DATA]"
select select "JPY"
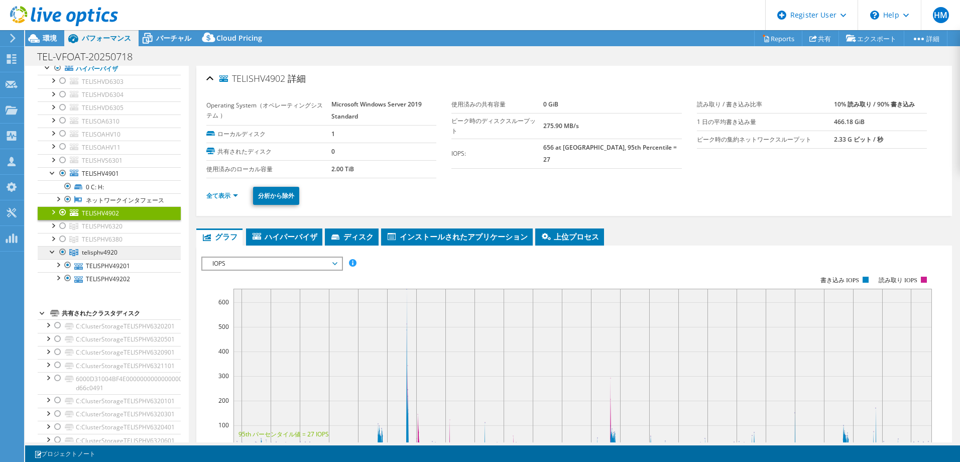
drag, startPoint x: 0, startPoint y: 0, endPoint x: 123, endPoint y: 263, distance: 290.3
click at [123, 233] on link "telisphv4920" at bounding box center [109, 226] width 143 height 13
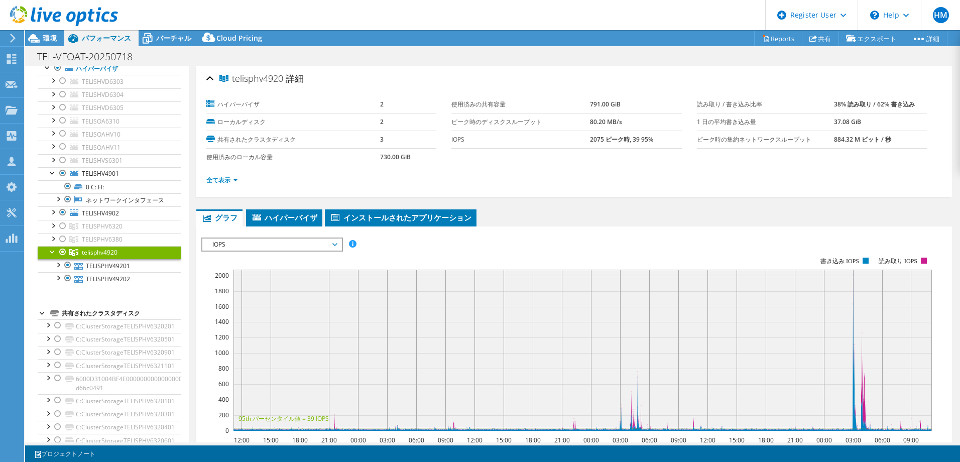
click at [192, 203] on div "telisphv4920 詳細 ハイパーバイザ 2 ローカルディスク 2 共有されたクラスタディスク 3 使用済みのローカル容量 730.00 GiB" at bounding box center [574, 358] width 771 height 584
click at [126, 176] on link "TELISHV4901" at bounding box center [109, 173] width 143 height 13
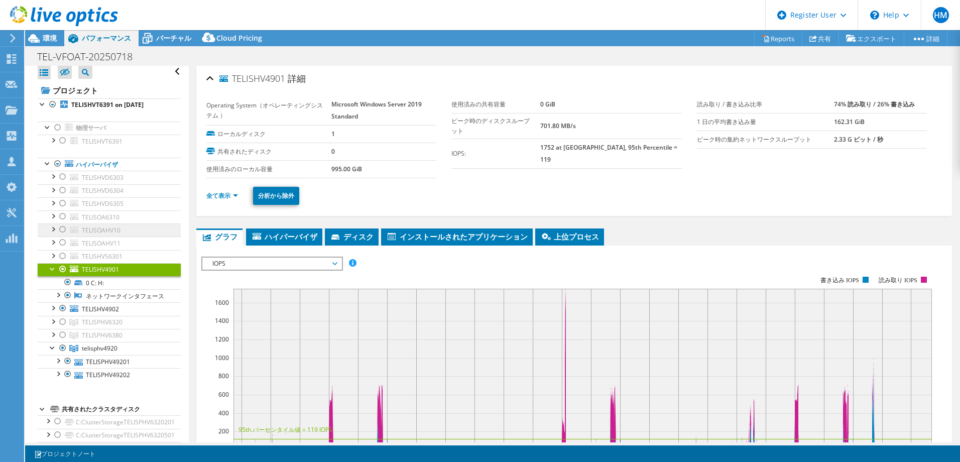
scroll to position [0, 0]
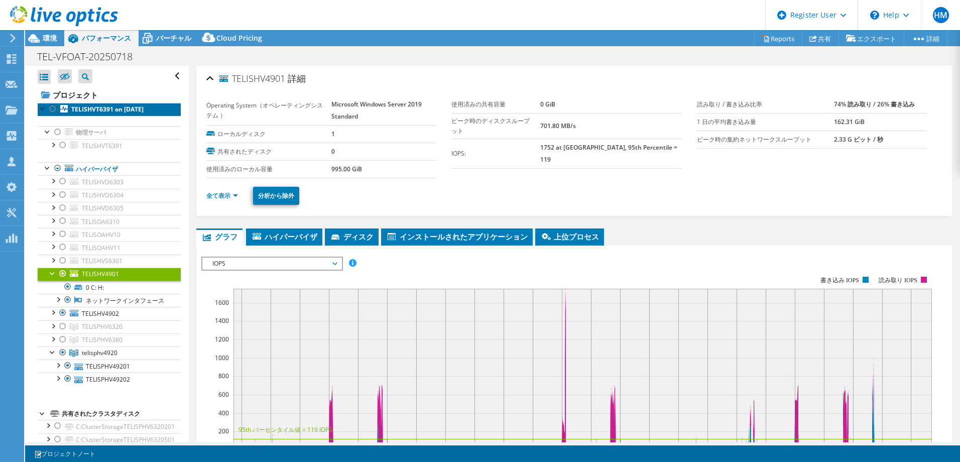
click at [120, 106] on b "TELISHVT6391 on [DATE]" at bounding box center [107, 109] width 72 height 9
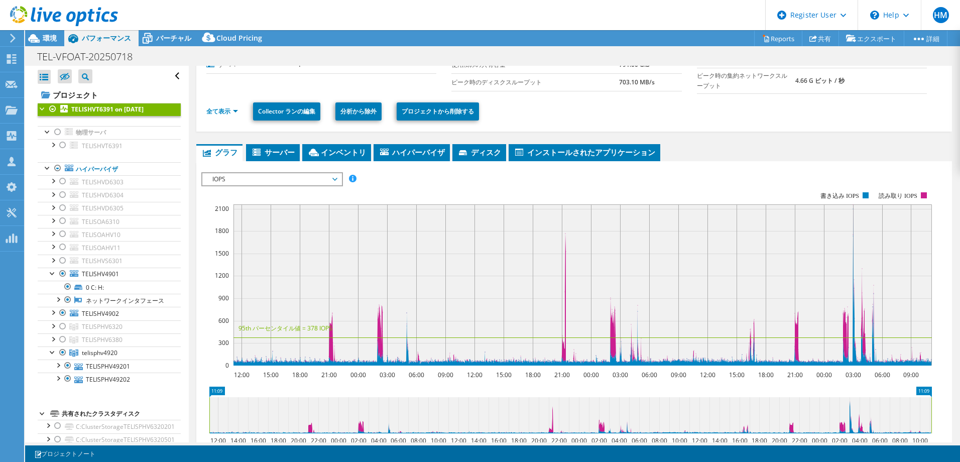
scroll to position [100, 0]
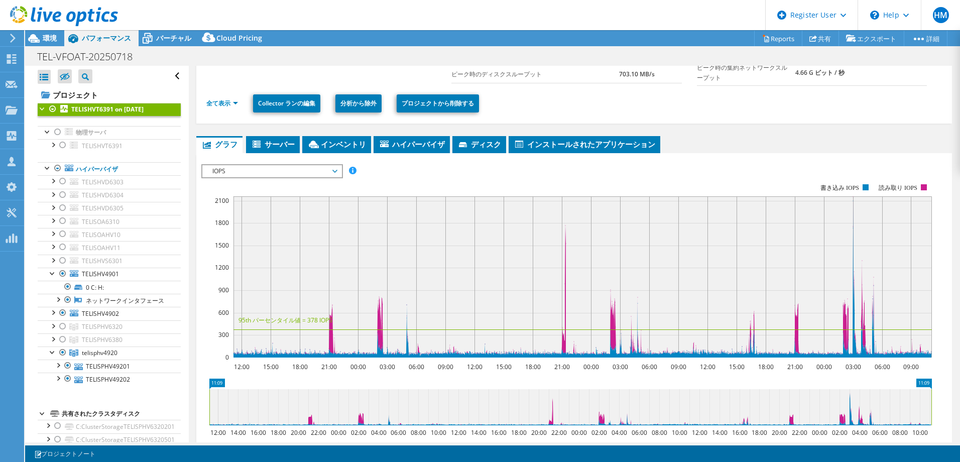
click at [300, 168] on span "IOPS" at bounding box center [271, 171] width 129 height 12
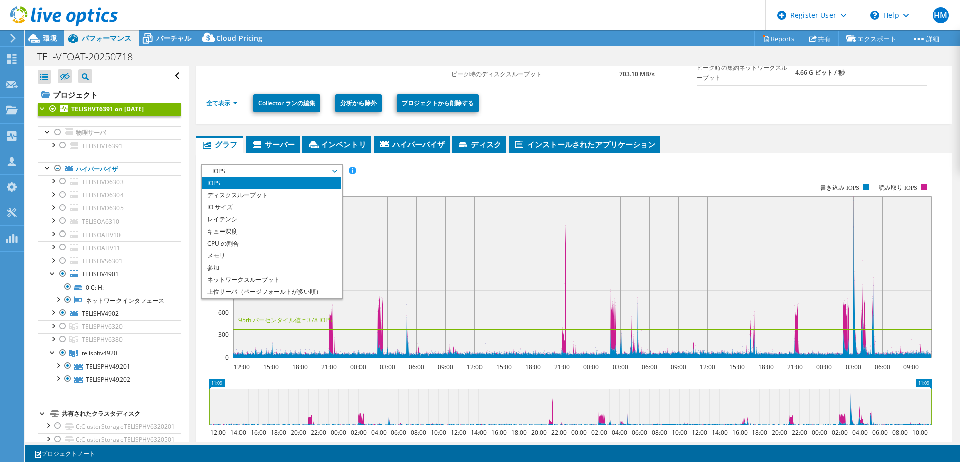
click at [300, 168] on span "IOPS" at bounding box center [271, 171] width 129 height 12
